Goal: Information Seeking & Learning: Learn about a topic

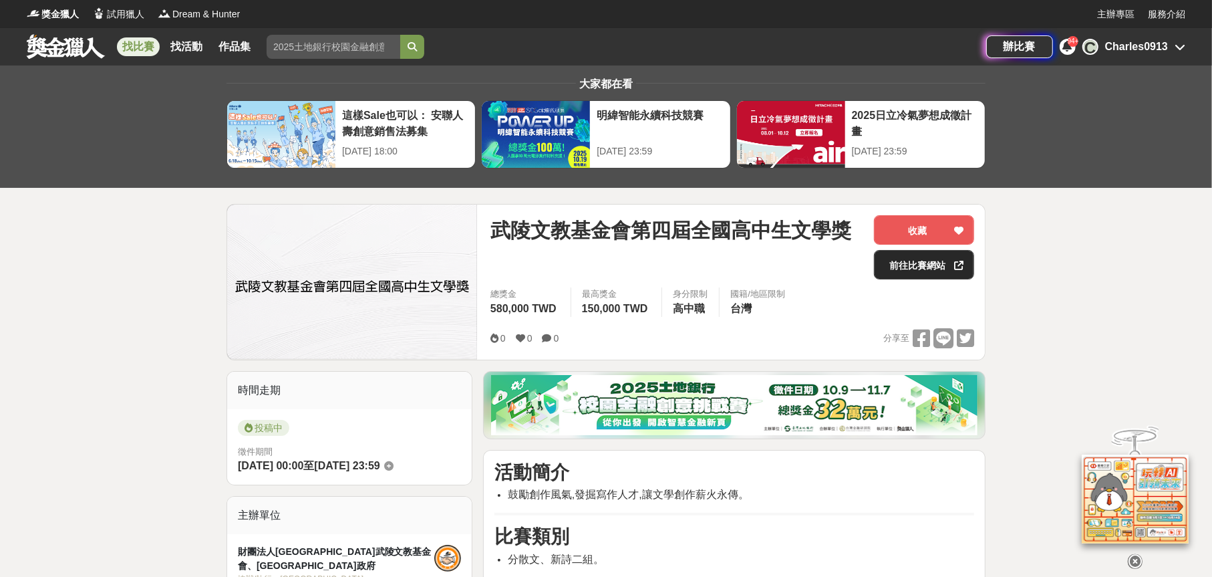
click at [906, 277] on link "前往比賽網站" at bounding box center [924, 264] width 100 height 29
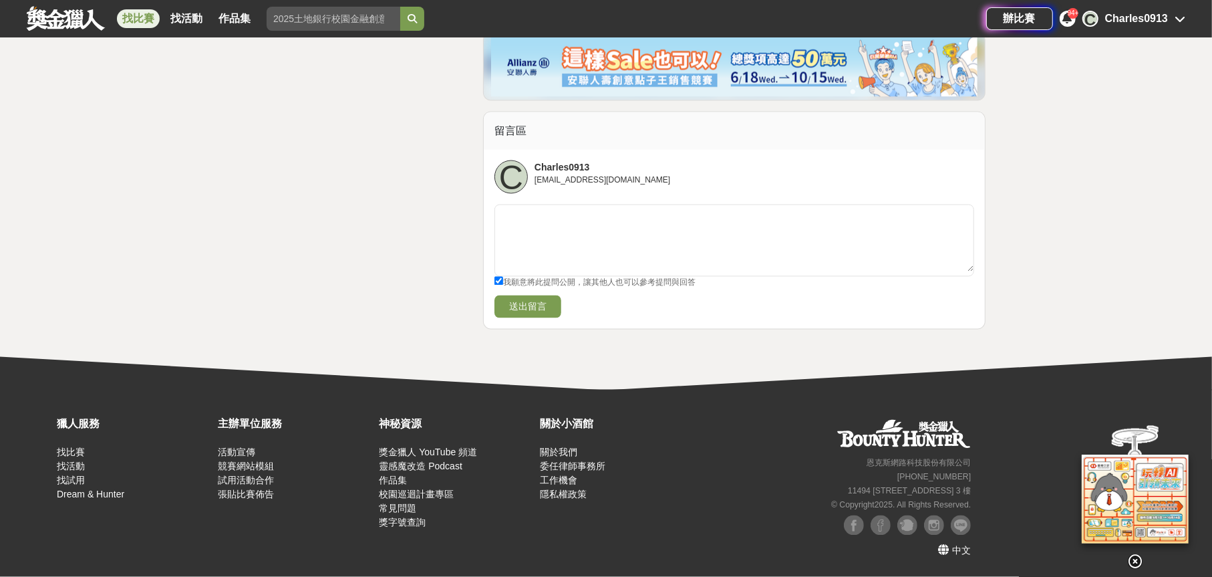
scroll to position [2005, 0]
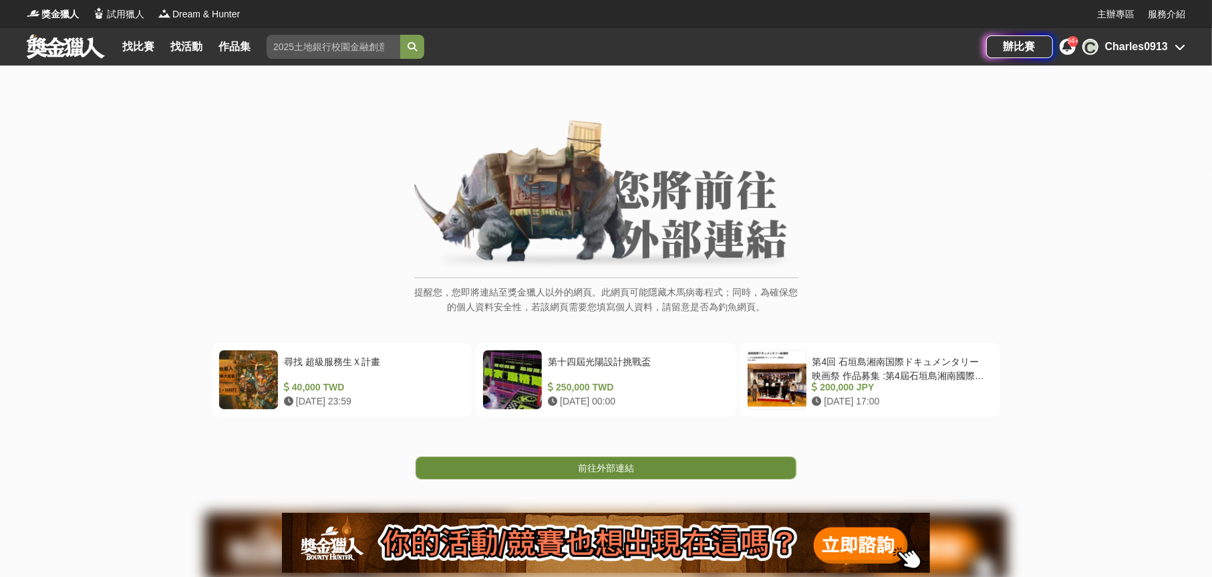
click at [597, 473] on span "前往外部連結" at bounding box center [606, 467] width 56 height 11
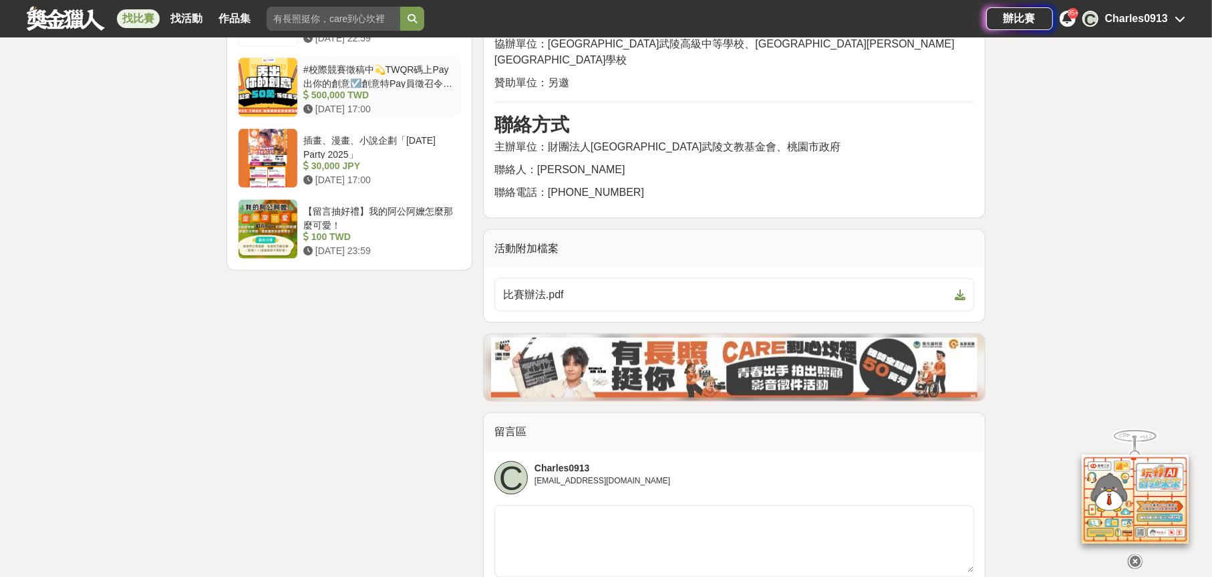
scroll to position [1804, 0]
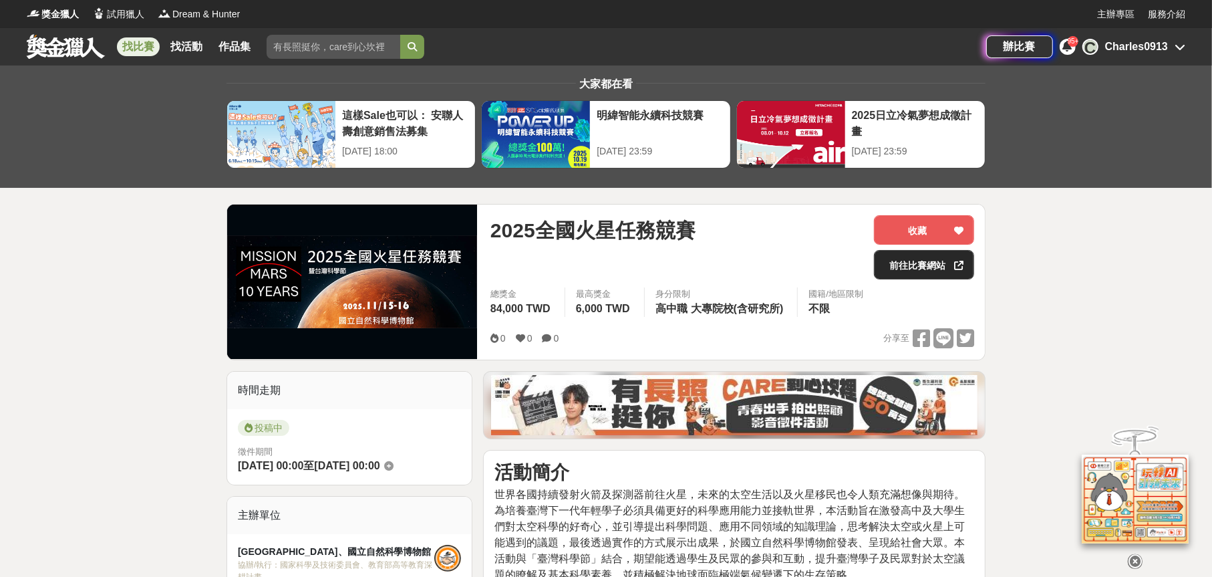
click at [926, 279] on link "前往比賽網站" at bounding box center [924, 264] width 100 height 29
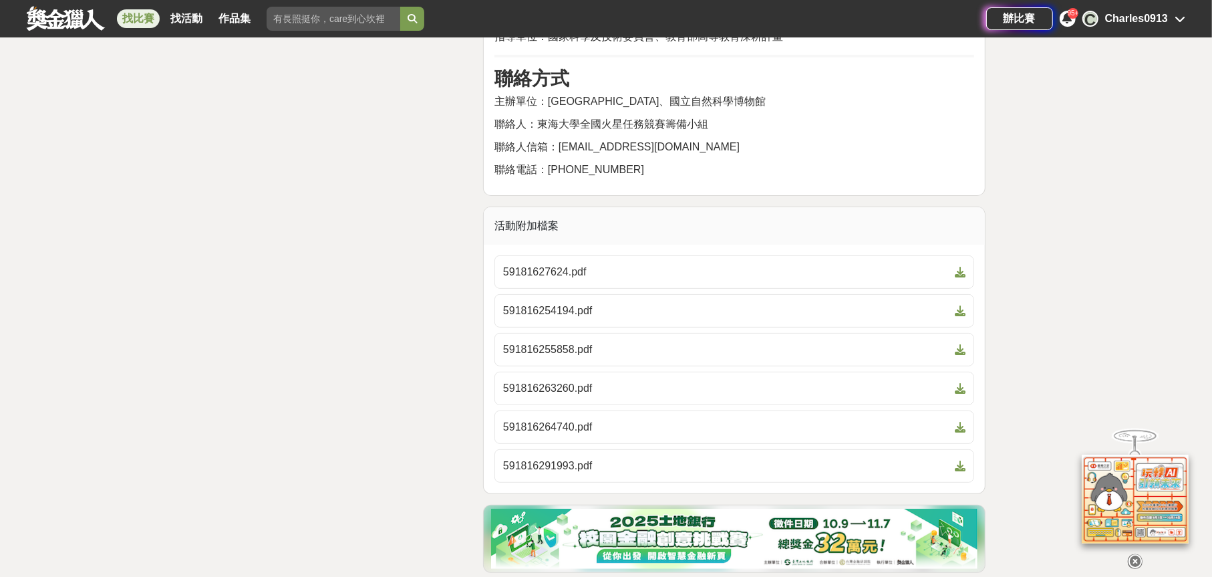
scroll to position [4744, 0]
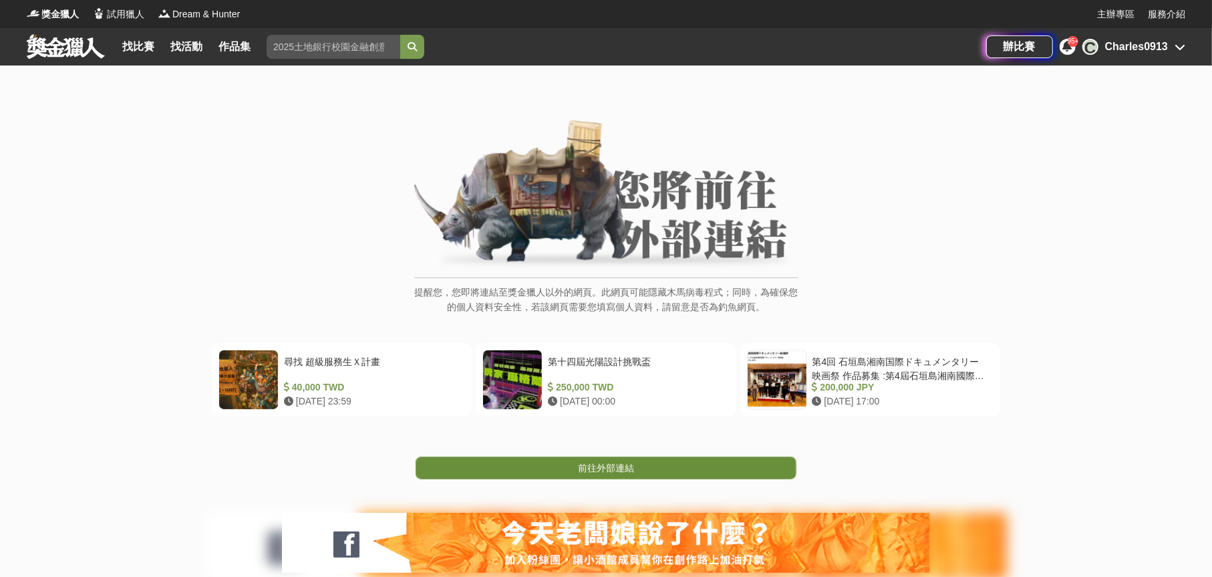
click at [589, 473] on span "前往外部連結" at bounding box center [606, 467] width 56 height 11
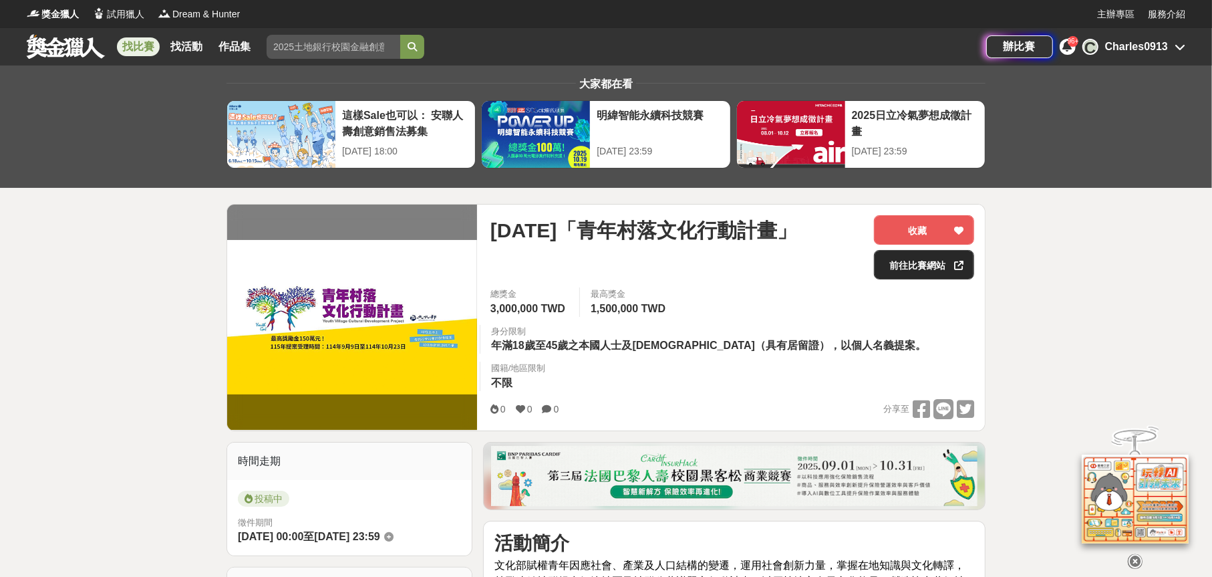
click at [894, 279] on link "前往比賽網站" at bounding box center [924, 264] width 100 height 29
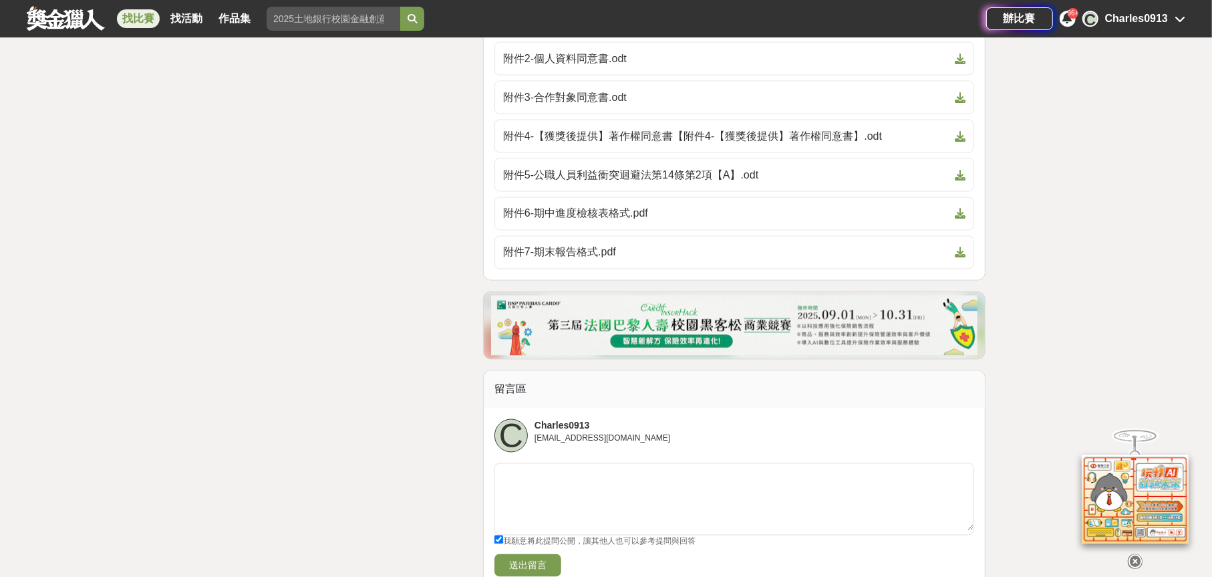
scroll to position [1938, 0]
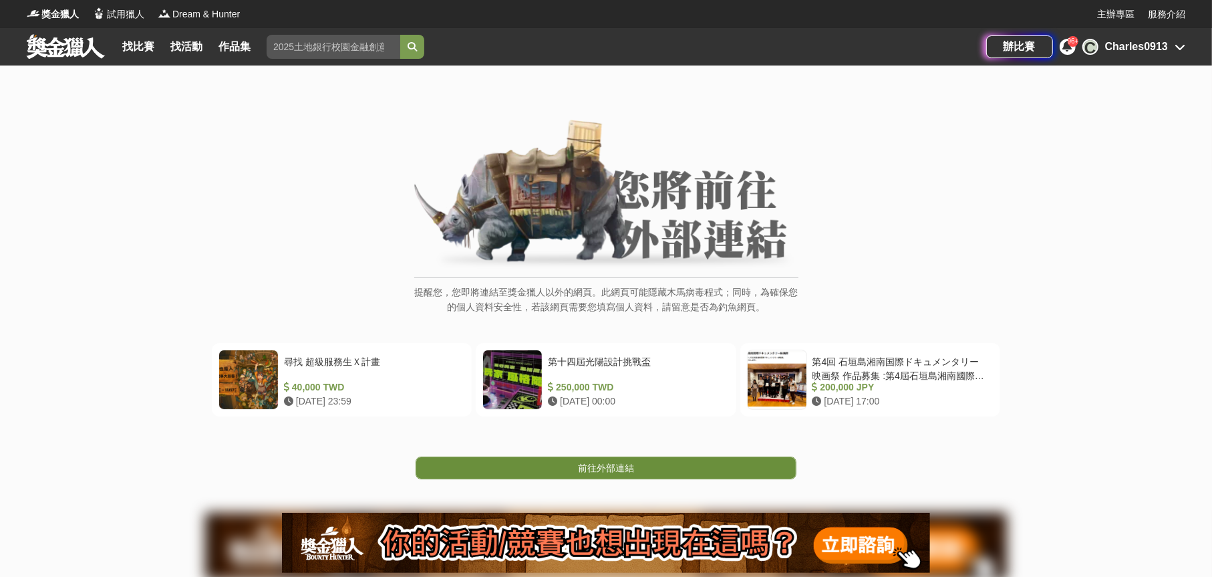
click at [691, 479] on link "前往外部連結" at bounding box center [606, 467] width 381 height 23
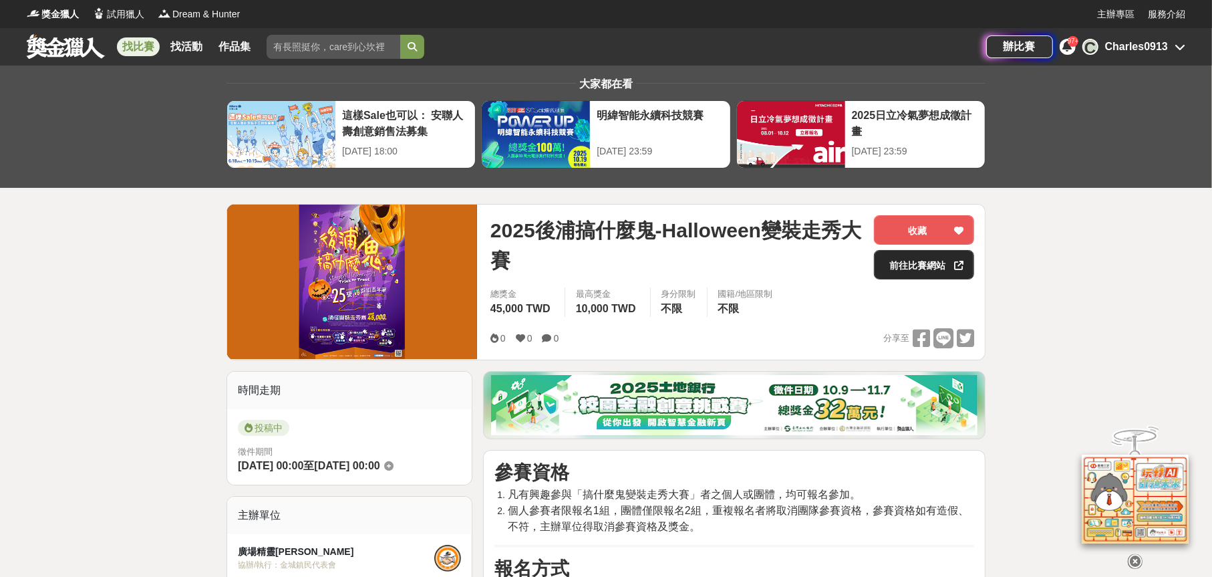
click at [932, 275] on link "前往比賽網站" at bounding box center [924, 264] width 100 height 29
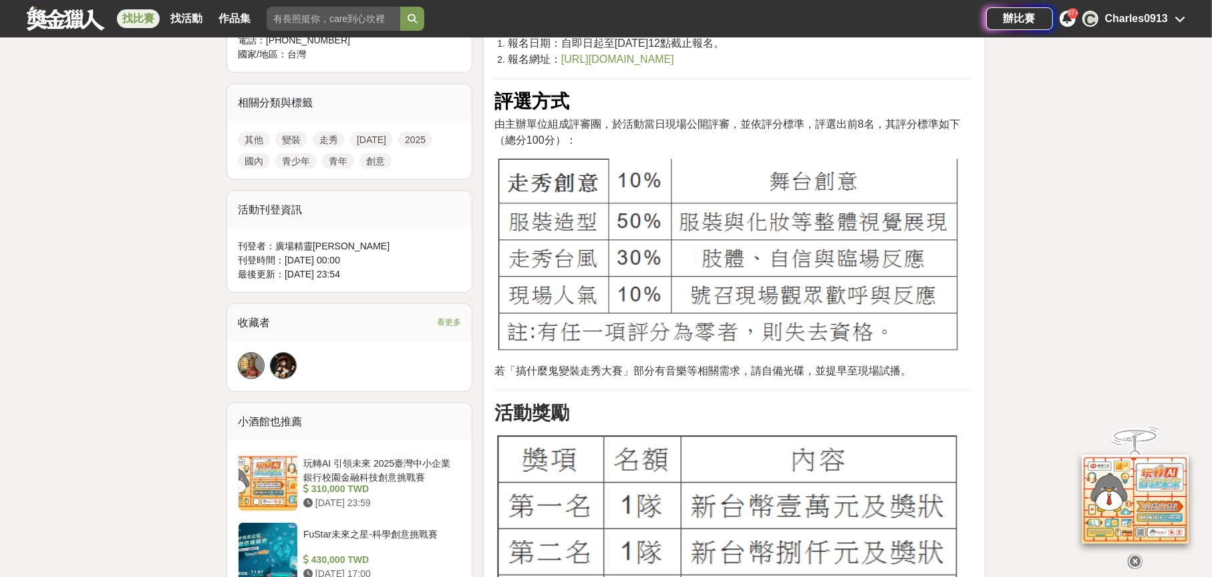
scroll to position [538, 0]
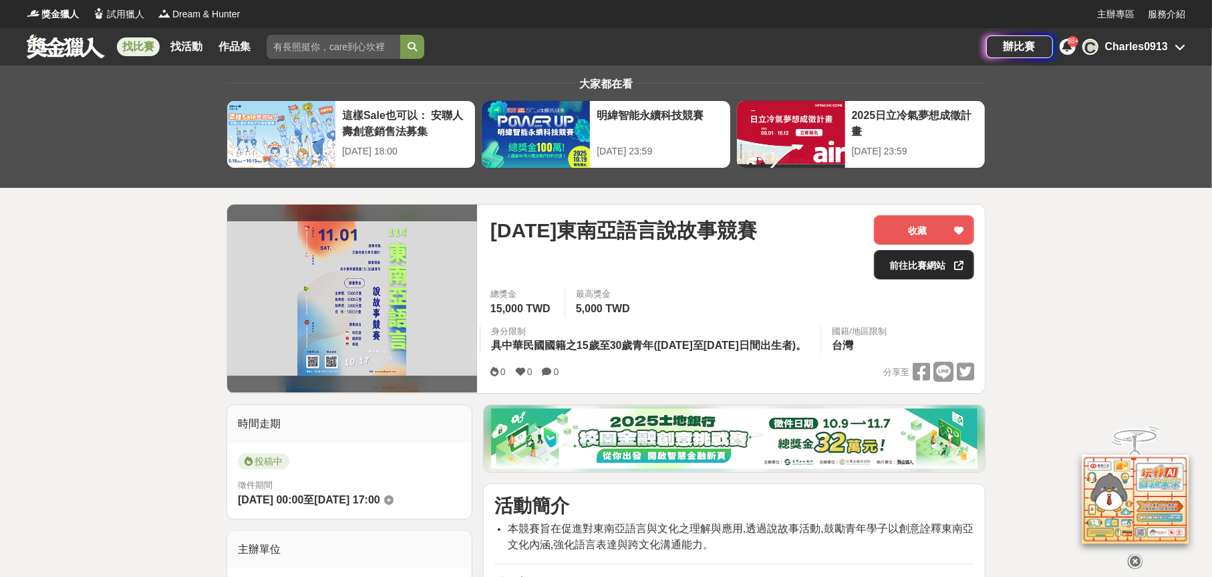
click at [923, 273] on link "前往比賽網站" at bounding box center [924, 264] width 100 height 29
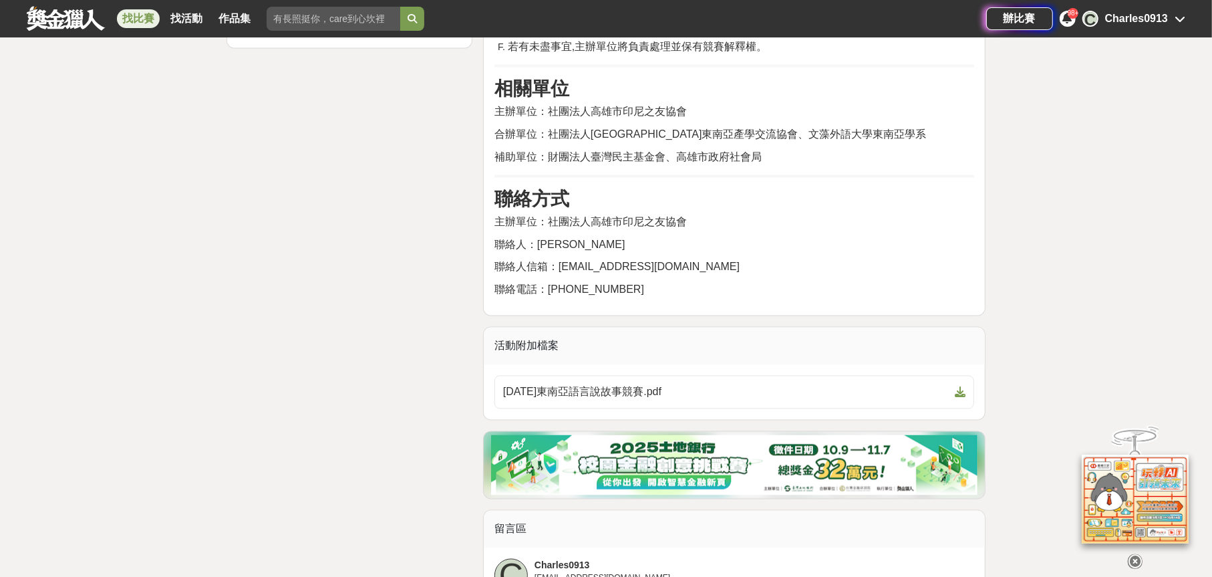
scroll to position [2005, 0]
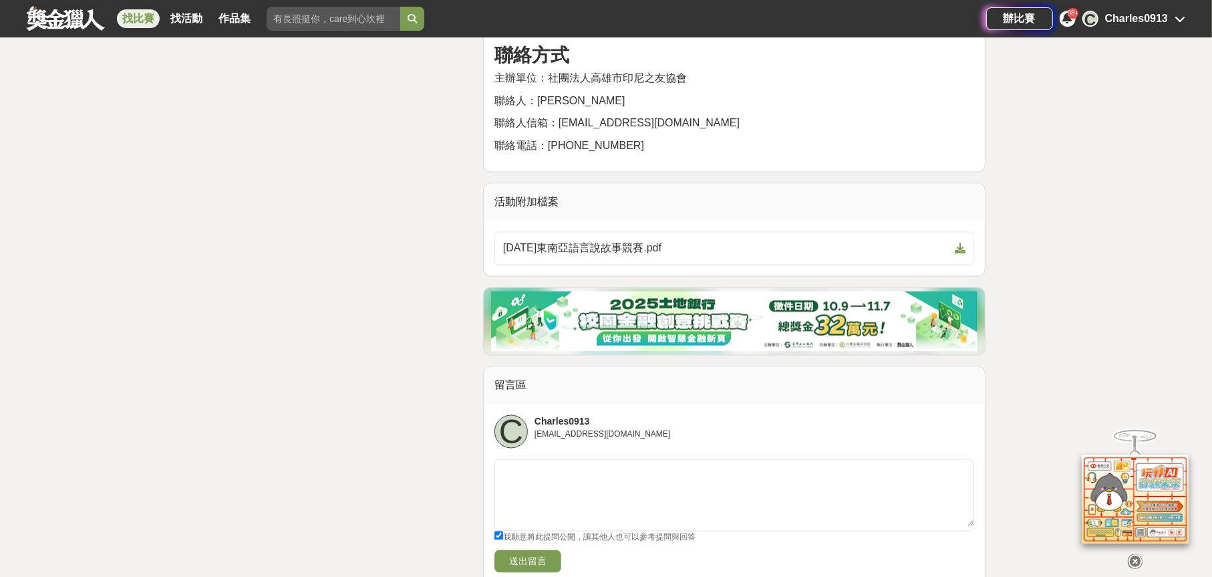
click at [925, 34] on hr at bounding box center [734, 32] width 480 height 3
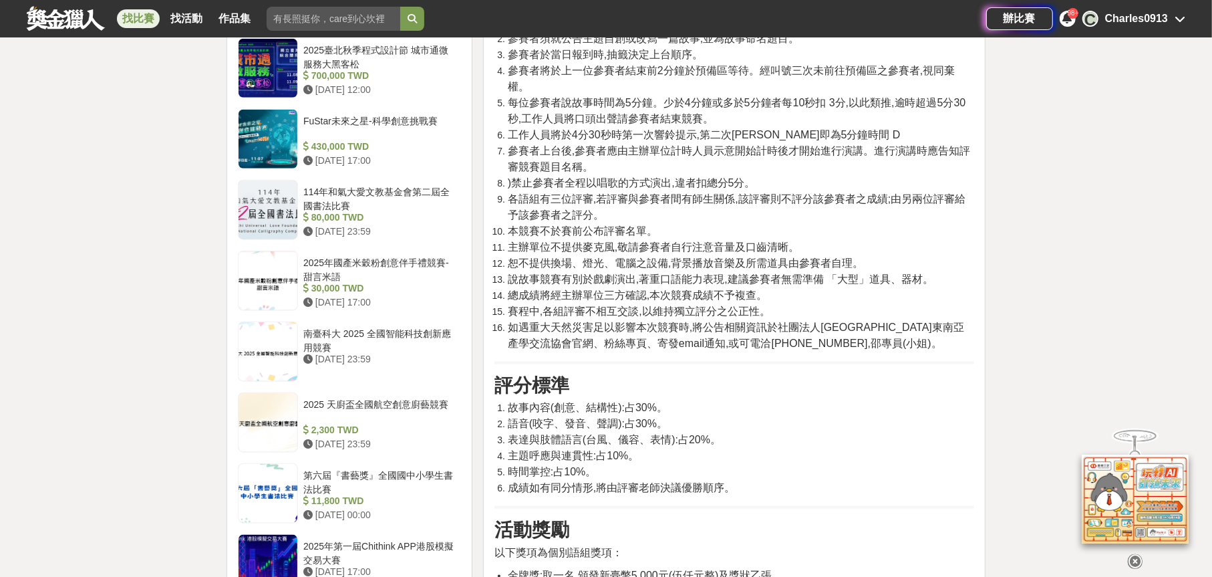
scroll to position [810, 0]
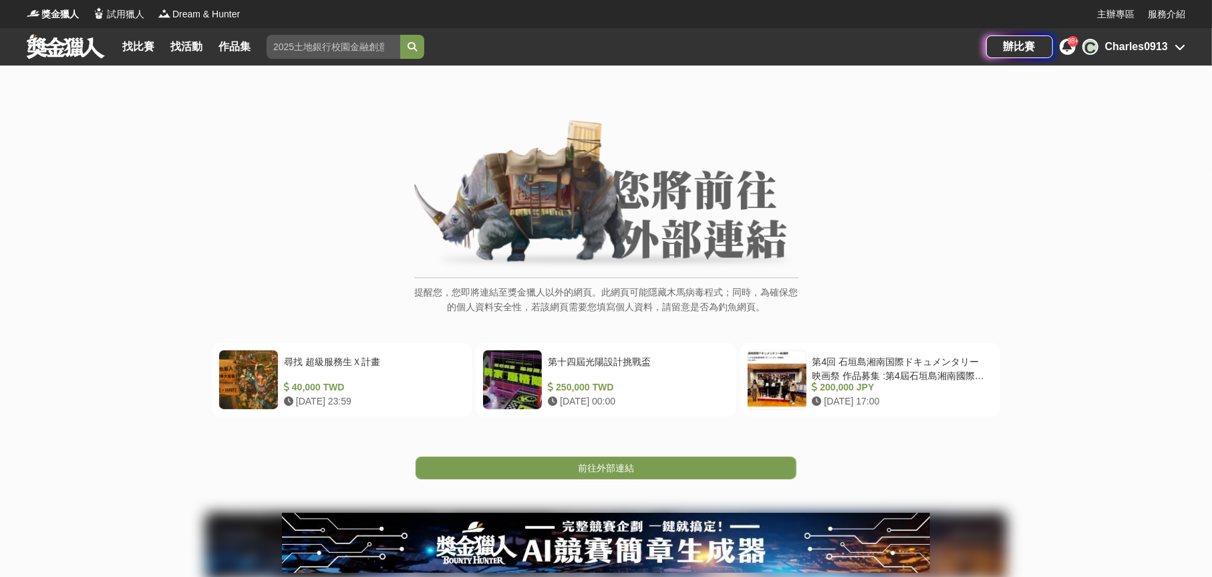
click at [601, 473] on span "前往外部連結" at bounding box center [606, 467] width 56 height 11
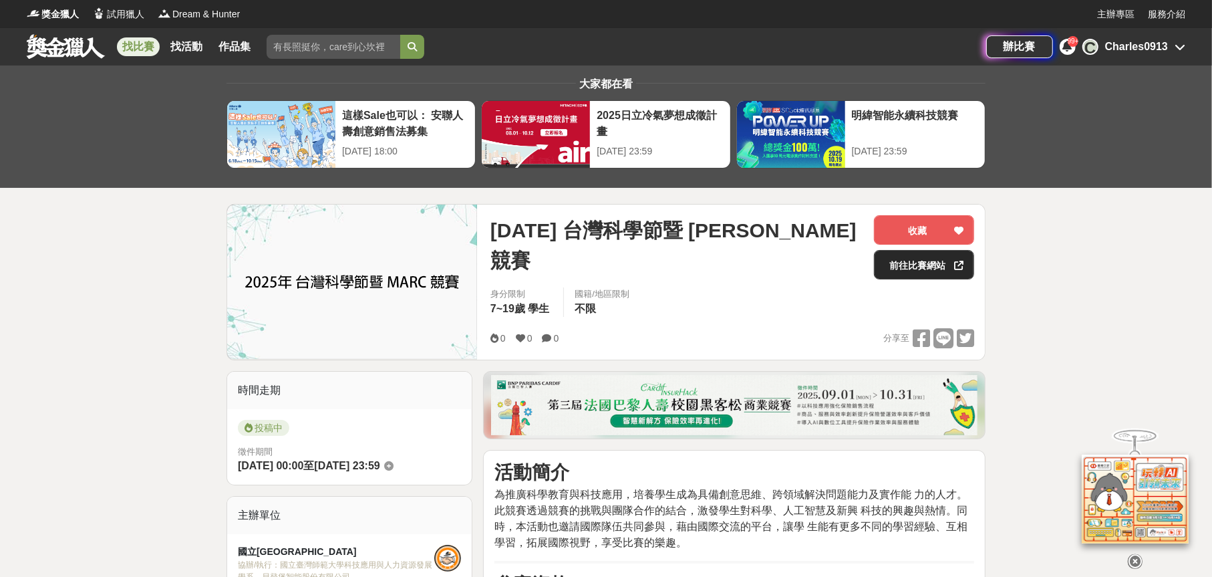
drag, startPoint x: 893, startPoint y: 272, endPoint x: 877, endPoint y: 267, distance: 16.9
click at [893, 272] on link "前往比賽網站" at bounding box center [924, 264] width 100 height 29
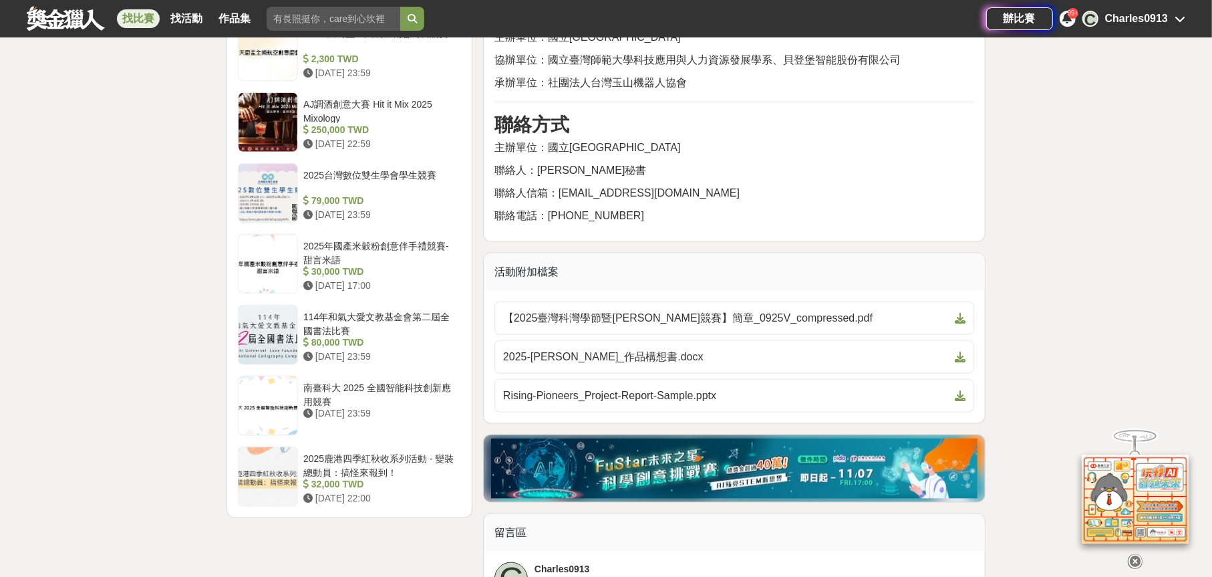
scroll to position [1206, 0]
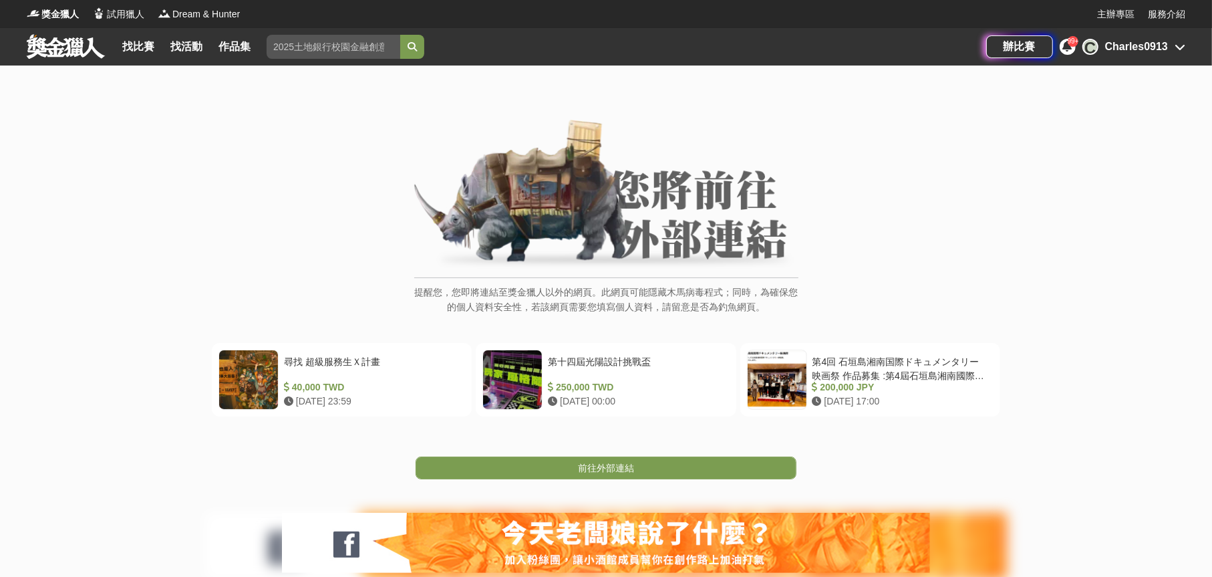
click at [634, 473] on span "前往外部連結" at bounding box center [606, 467] width 56 height 11
